Goal: Task Accomplishment & Management: Manage account settings

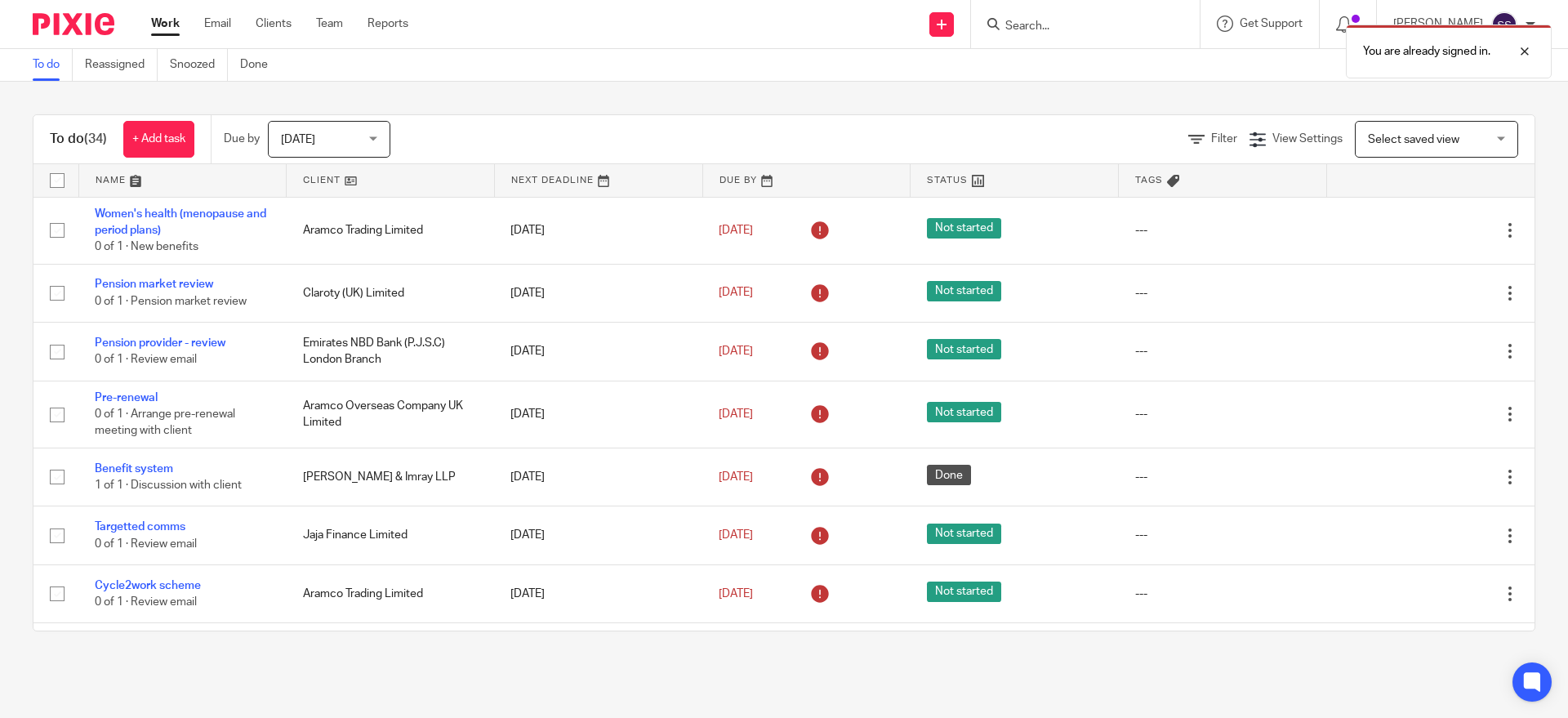
click at [1055, 23] on div "You are already signed in." at bounding box center [1168, 47] width 768 height 62
click at [1053, 25] on div "You are already signed in." at bounding box center [1168, 47] width 768 height 62
click at [1519, 57] on div at bounding box center [1512, 51] width 44 height 20
click at [1059, 20] on input "Search" at bounding box center [1076, 27] width 147 height 15
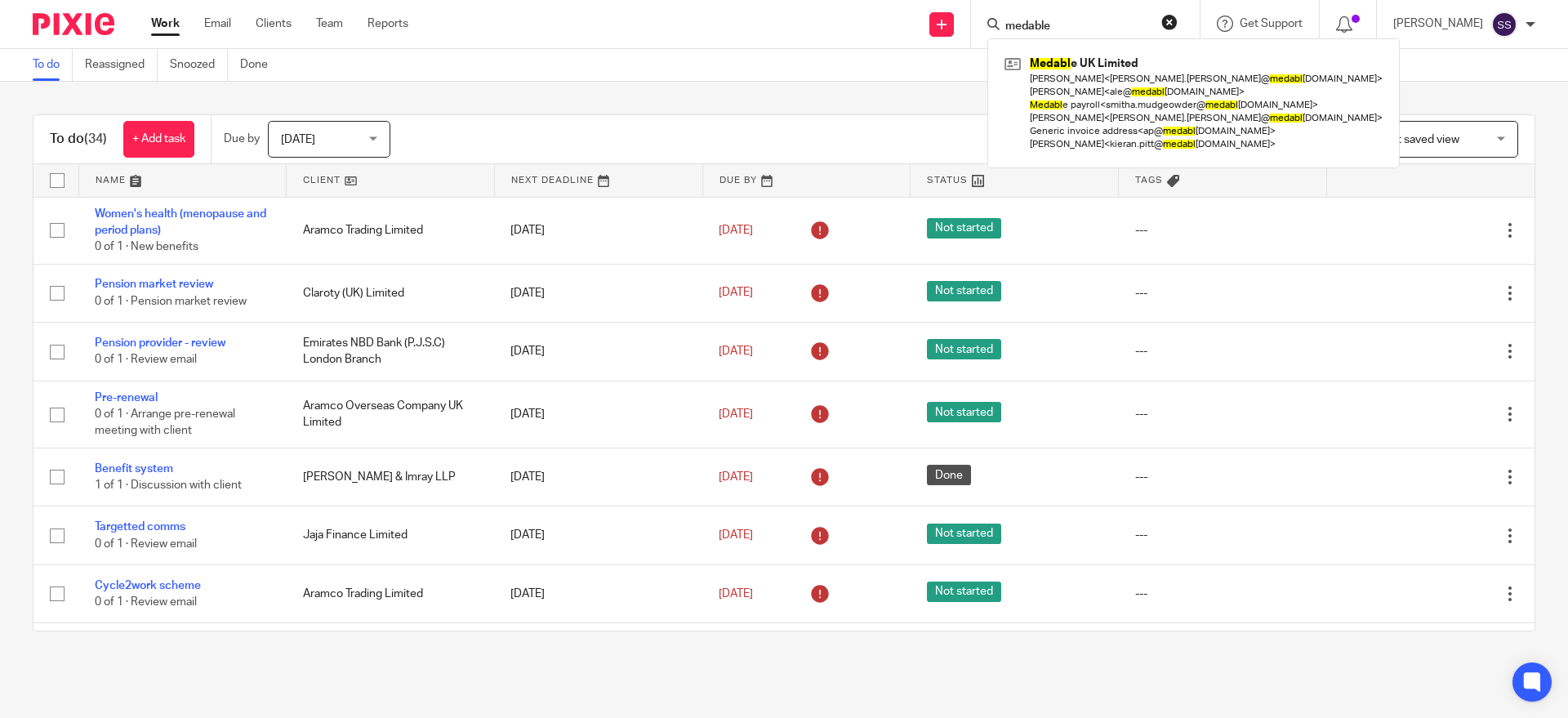
type input "medable"
click button "submit" at bounding box center [0, 0] width 0 height 0
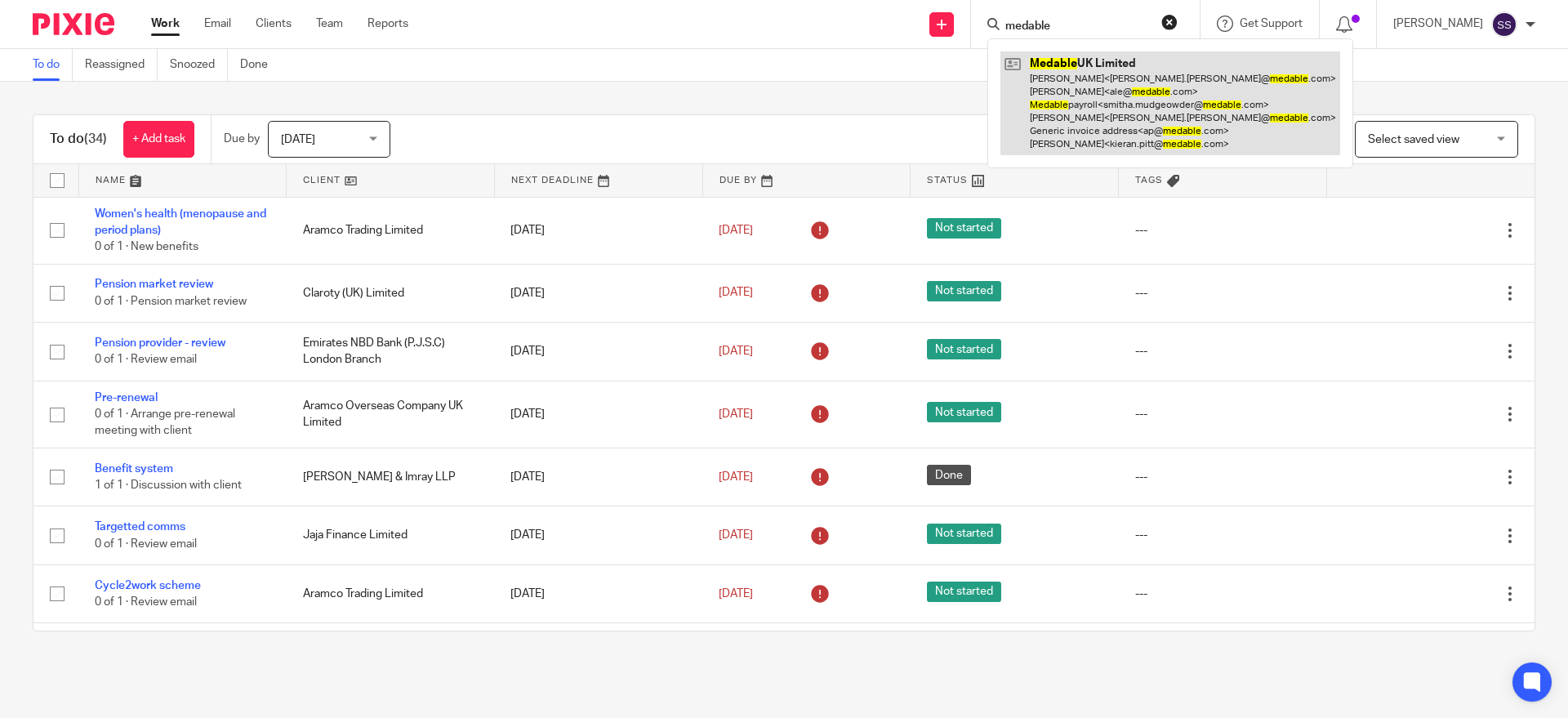
click at [1117, 122] on link at bounding box center [1170, 103] width 340 height 103
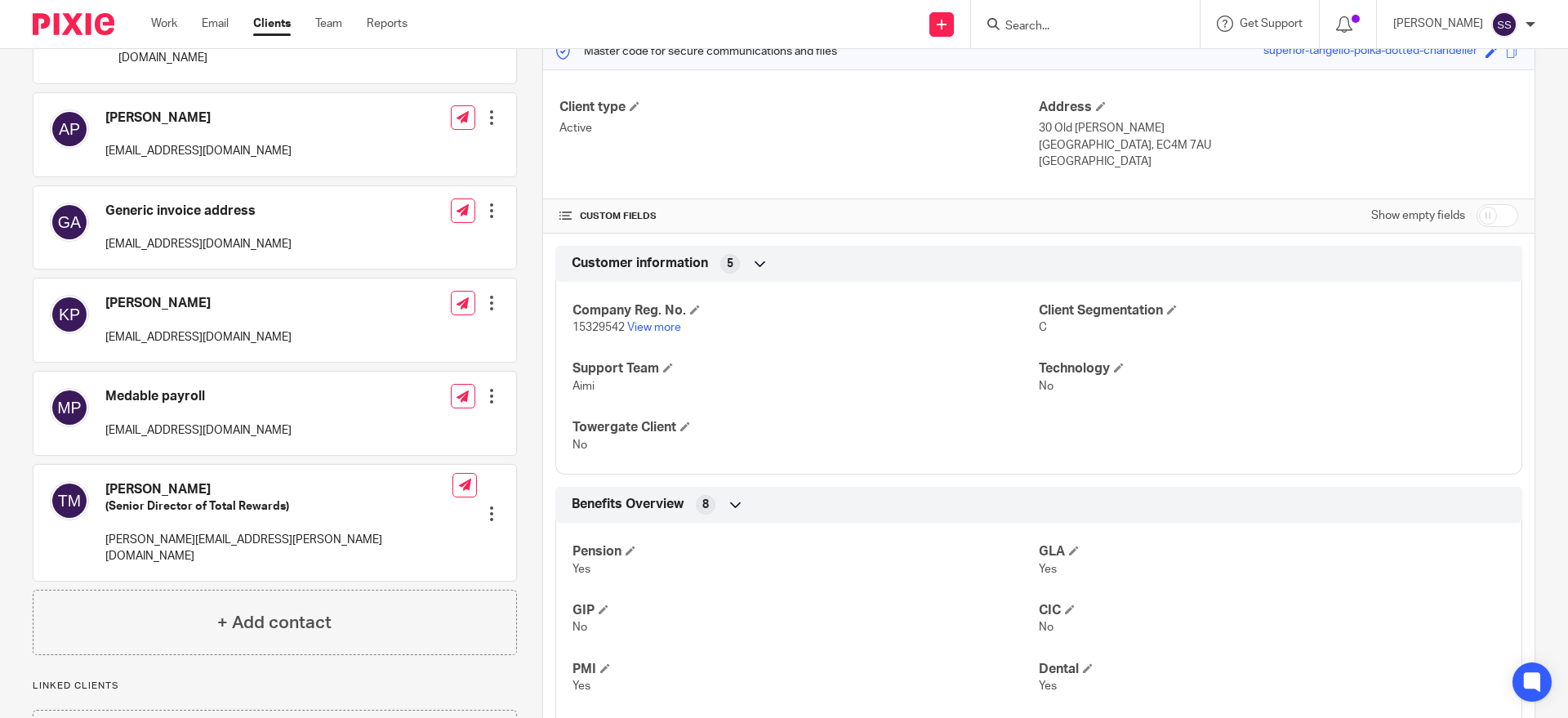
scroll to position [103, 0]
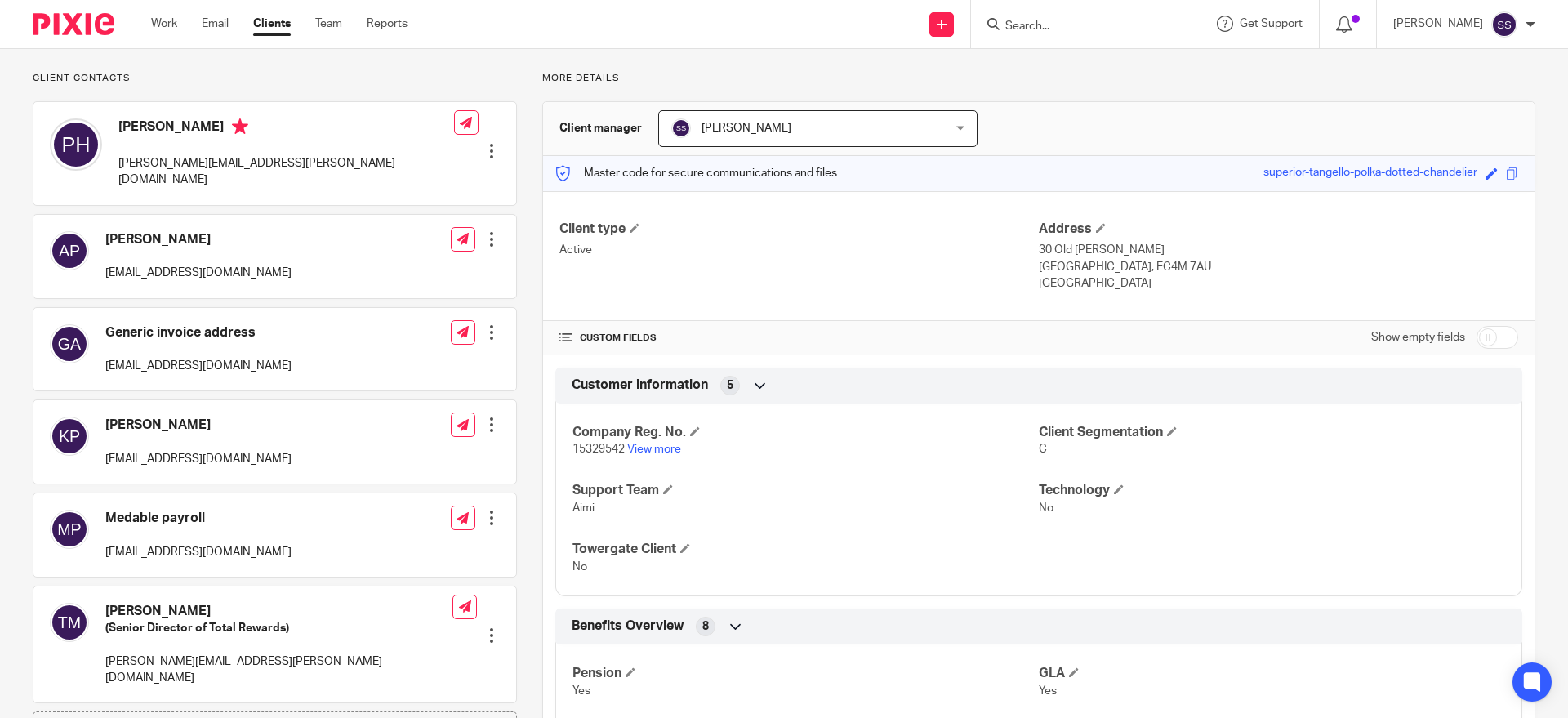
click at [490, 231] on div at bounding box center [492, 239] width 17 height 17
click at [420, 350] on button "CC in auto emails" at bounding box center [388, 350] width 109 height 21
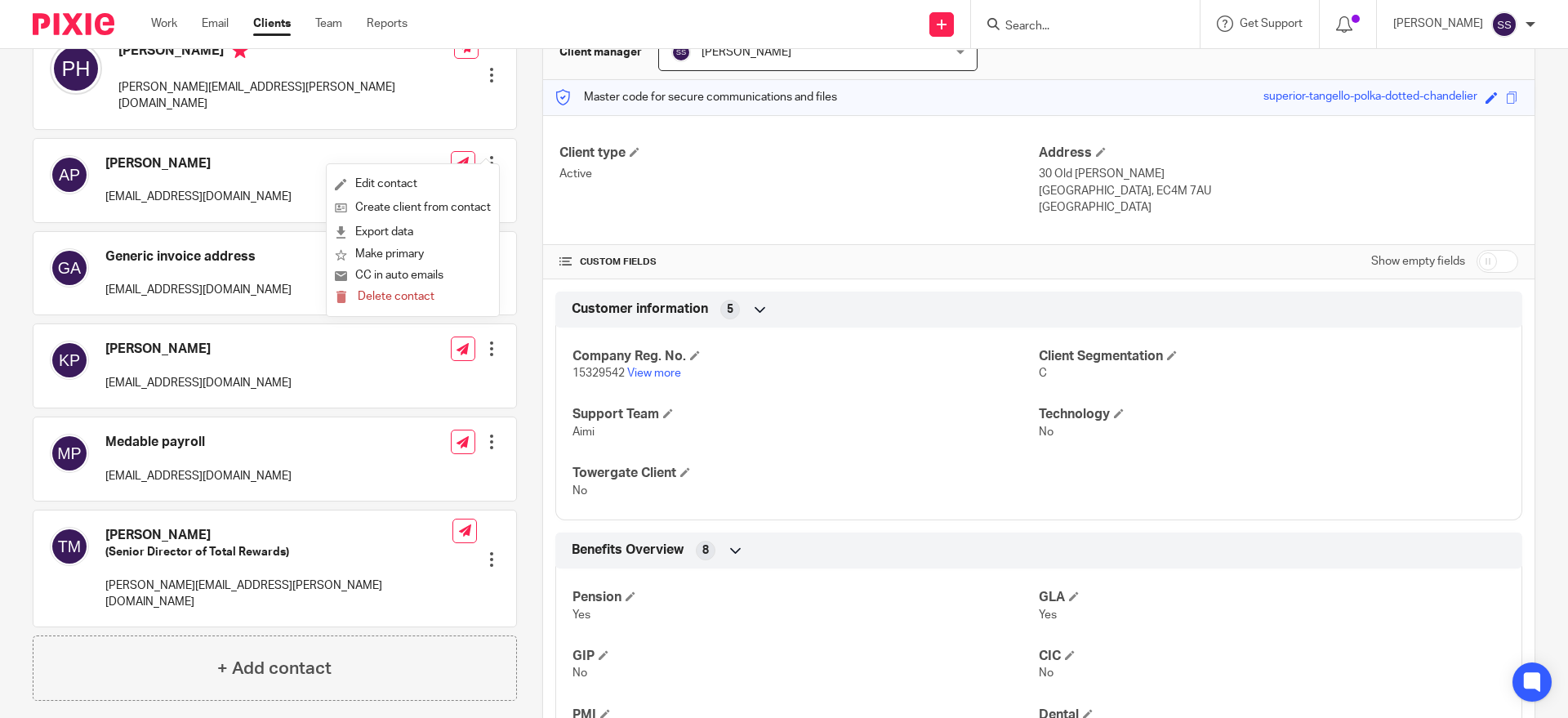
scroll to position [179, 0]
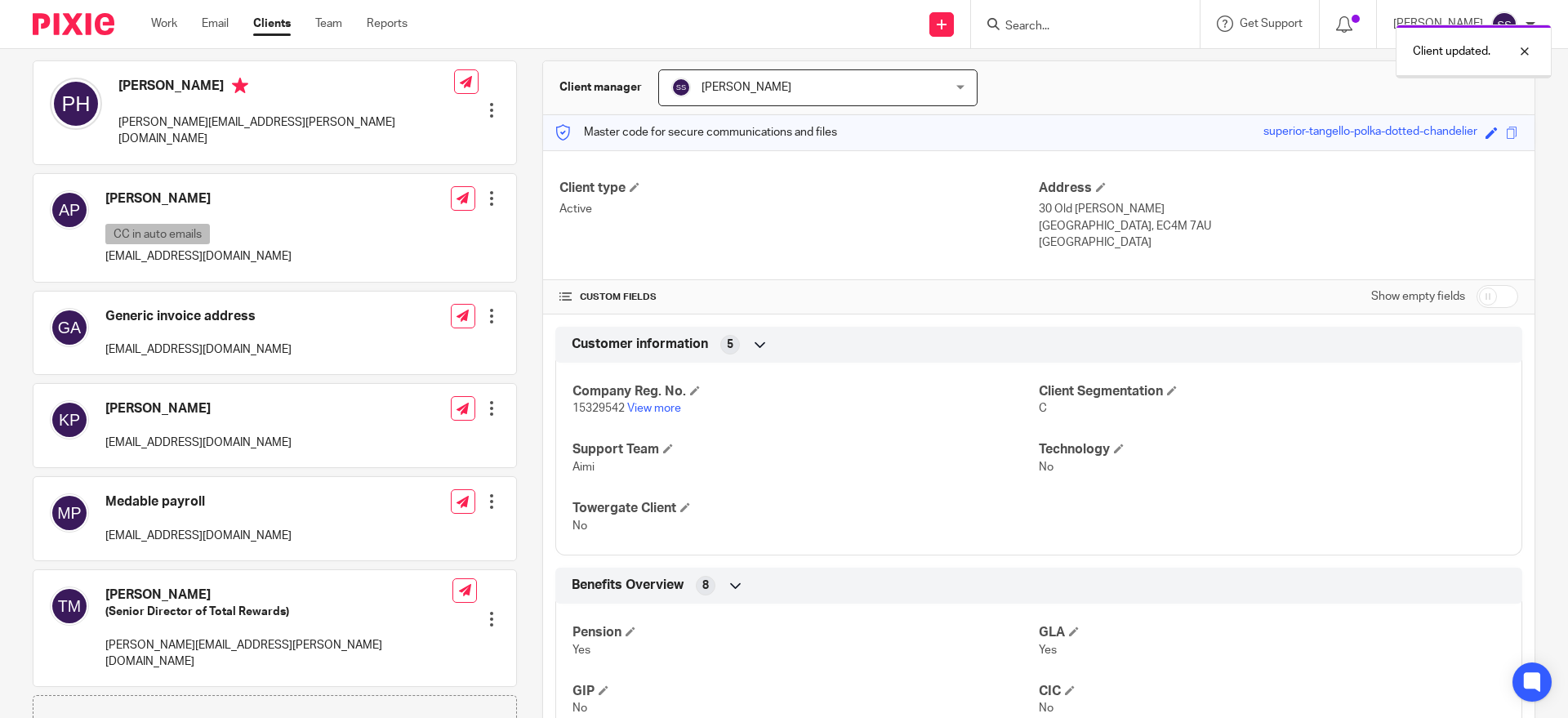
scroll to position [536, 0]
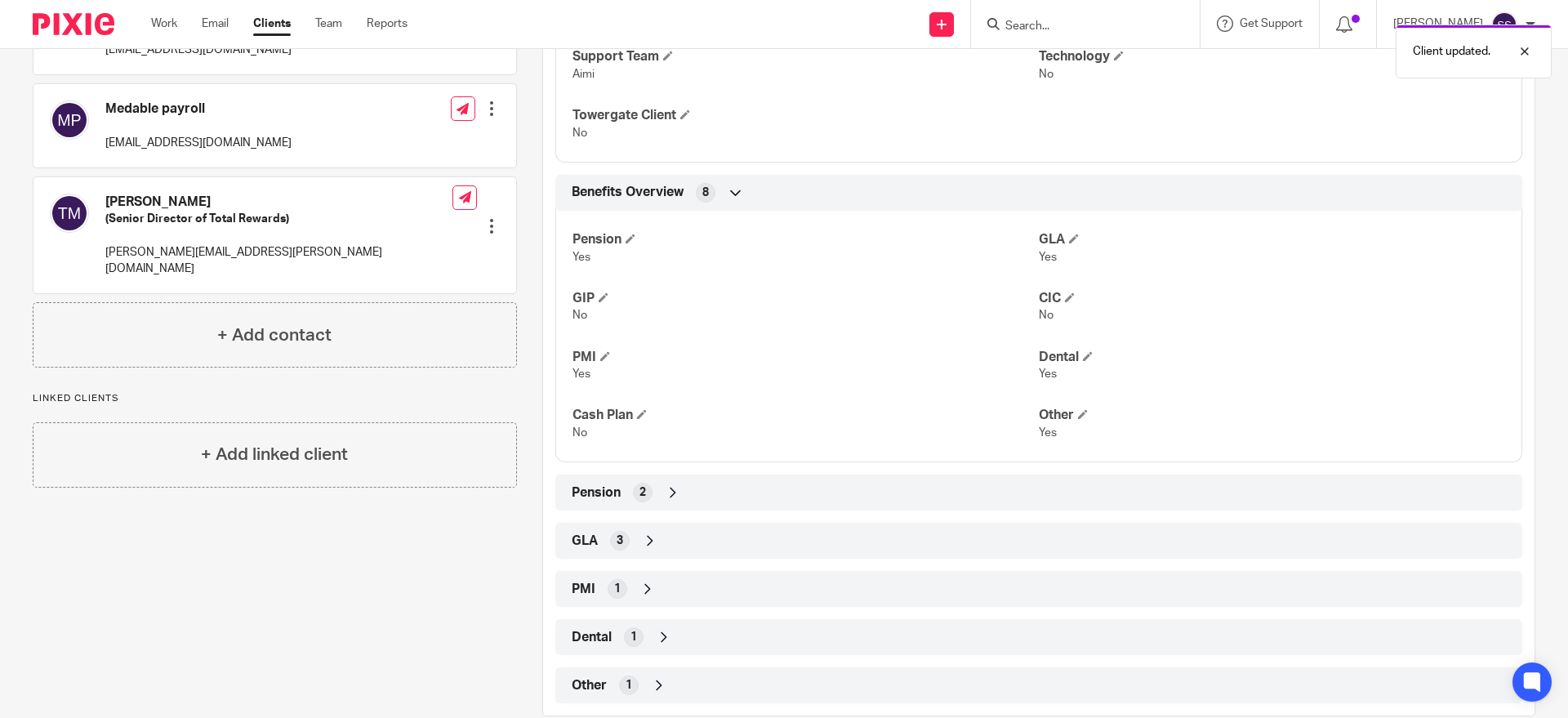
click at [485, 218] on div at bounding box center [492, 226] width 17 height 17
click at [414, 307] on button "CC in auto emails" at bounding box center [388, 314] width 109 height 21
